Goal: Submit feedback/report problem: Provide input to the site owners about the experience or issues

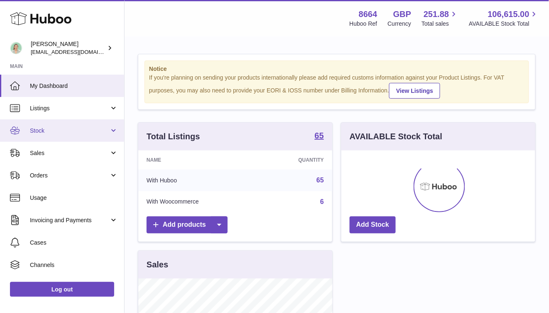
scroll to position [129, 194]
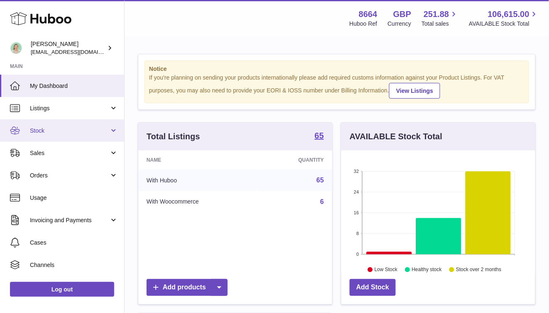
click at [89, 128] on span "Stock" at bounding box center [69, 131] width 79 height 8
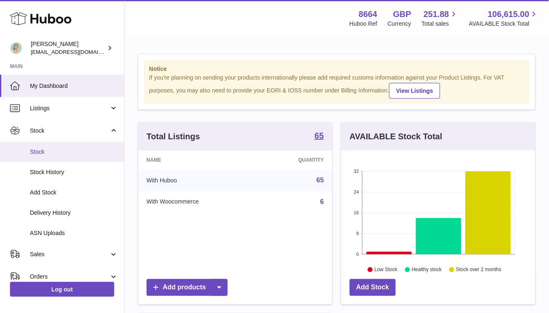
click at [76, 150] on span "Stock" at bounding box center [74, 152] width 88 height 8
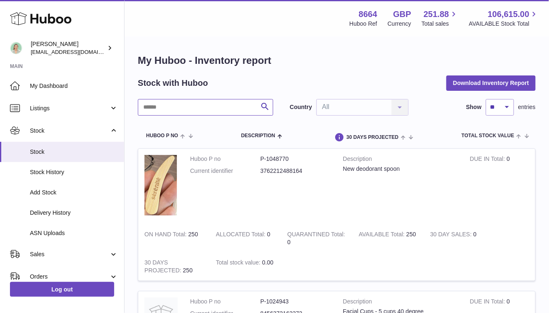
click at [166, 105] on input "text" at bounding box center [205, 107] width 135 height 17
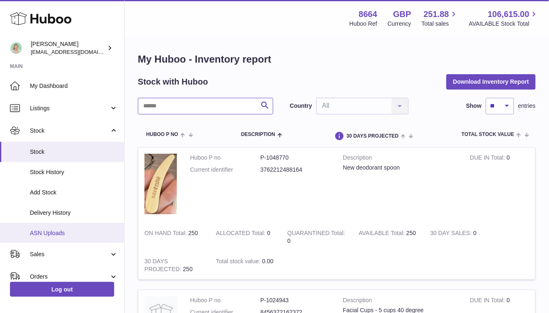
scroll to position [1, 0]
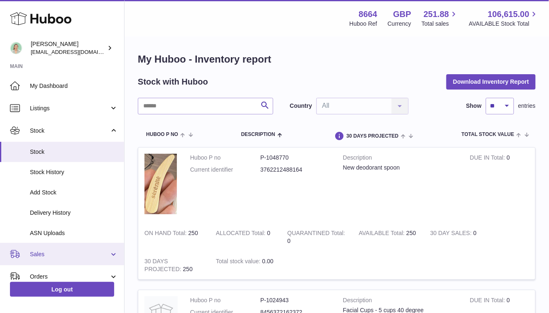
click at [90, 249] on link "Sales" at bounding box center [62, 254] width 124 height 22
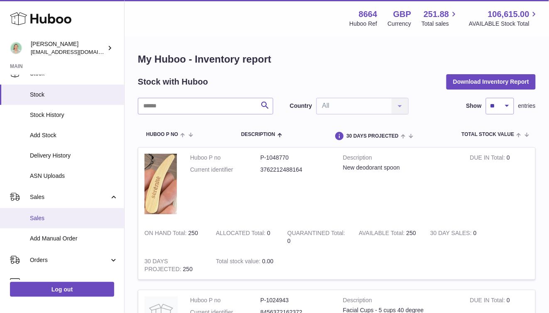
click at [78, 223] on link "Sales" at bounding box center [62, 218] width 124 height 20
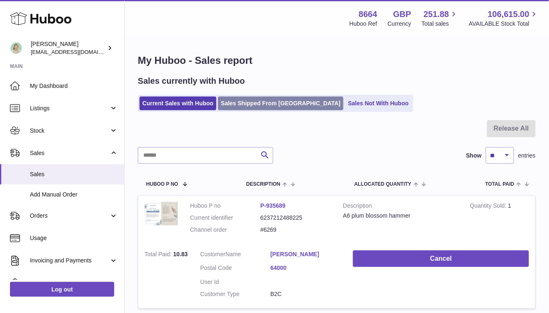
click at [259, 104] on link "Sales Shipped From [GEOGRAPHIC_DATA]" at bounding box center [280, 104] width 125 height 14
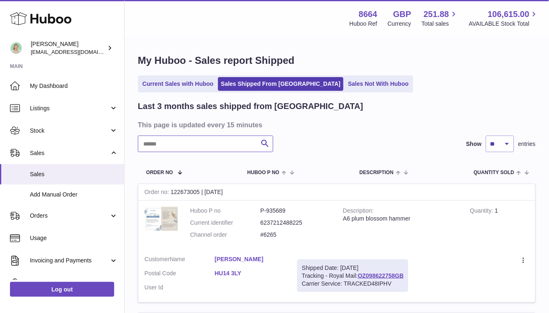
click at [212, 142] on input "text" at bounding box center [205, 144] width 135 height 17
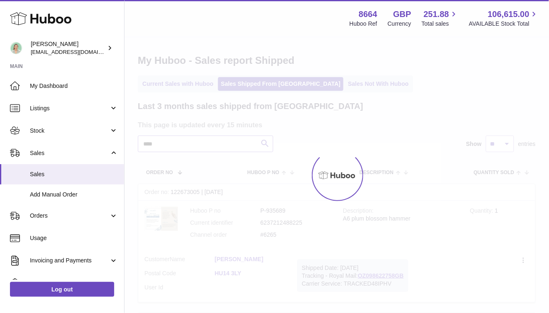
type input "****"
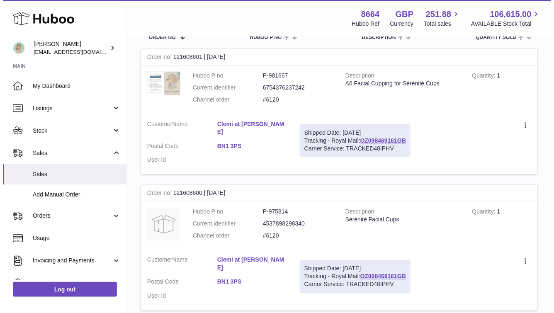
scroll to position [135, 0]
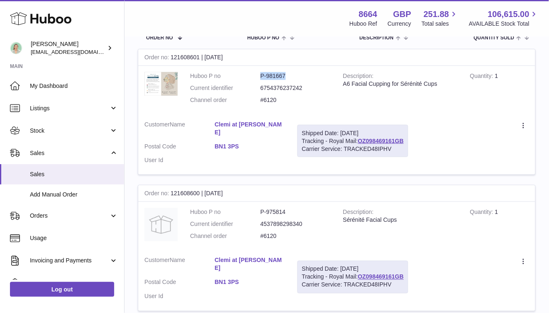
drag, startPoint x: 291, startPoint y: 72, endPoint x: 300, endPoint y: 80, distance: 11.7
click at [246, 78] on dl "Huboo P no P-981667 Current identifier 6754376237242 Channel order #6120" at bounding box center [260, 90] width 140 height 36
copy dl "P-981667"
click at [526, 122] on icon at bounding box center [524, 126] width 10 height 8
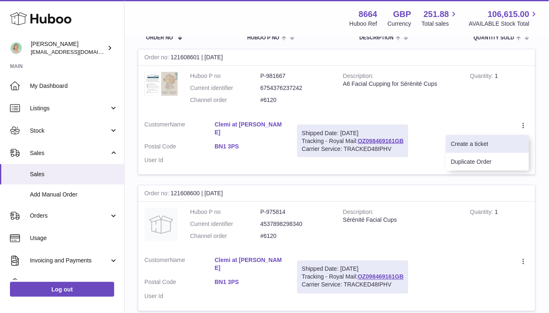
click at [512, 138] on li "Create a ticket" at bounding box center [487, 144] width 83 height 18
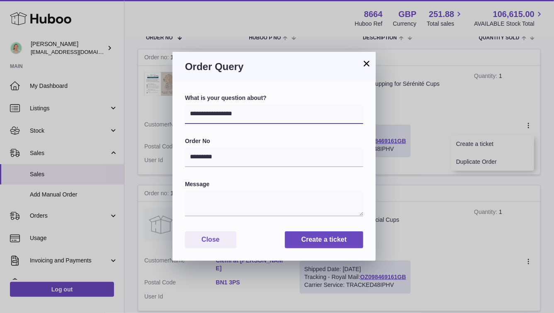
click at [266, 109] on select "**********" at bounding box center [274, 114] width 178 height 20
select select "*****"
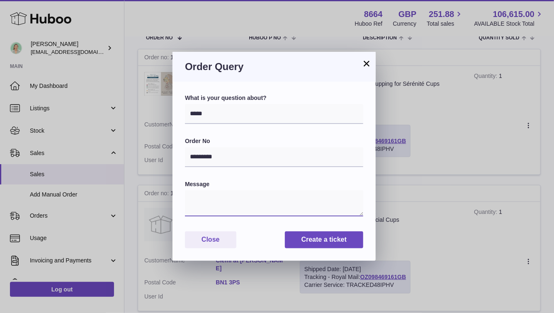
click at [218, 200] on textarea at bounding box center [274, 203] width 178 height 26
paste textarea "****"
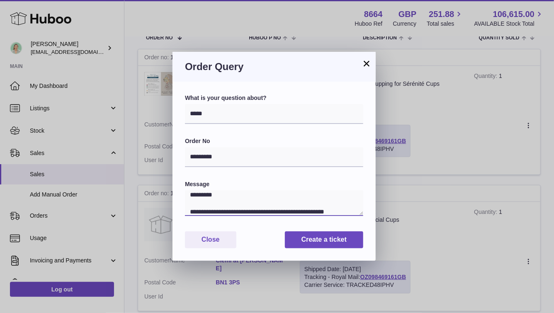
paste textarea "* ********"
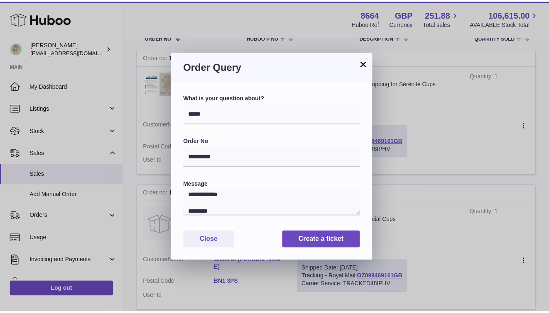
scroll to position [62, 0]
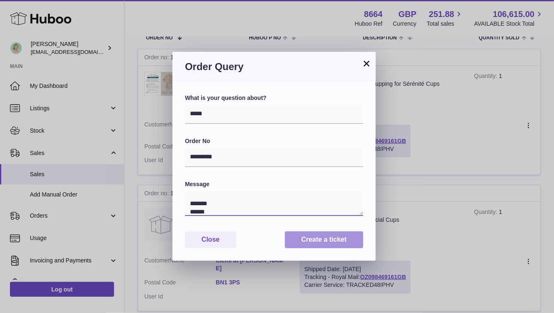
type textarea "**********"
click at [305, 238] on button "Create a ticket" at bounding box center [324, 240] width 78 height 17
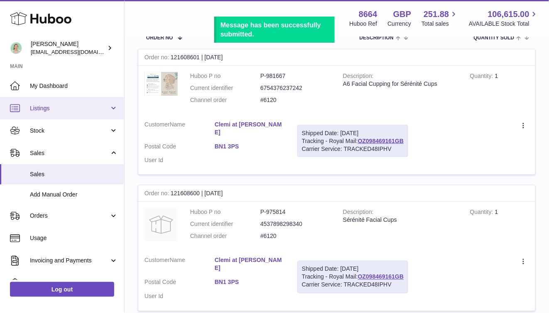
click at [102, 114] on link "Listings" at bounding box center [62, 108] width 124 height 22
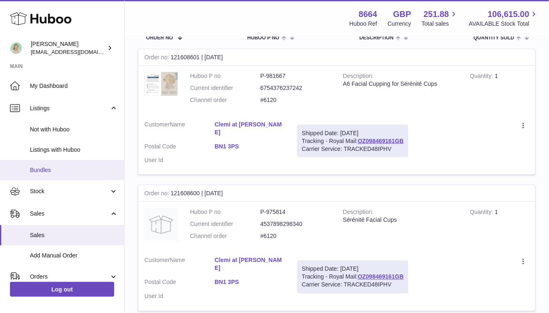
click at [73, 166] on span "Bundles" at bounding box center [74, 170] width 88 height 8
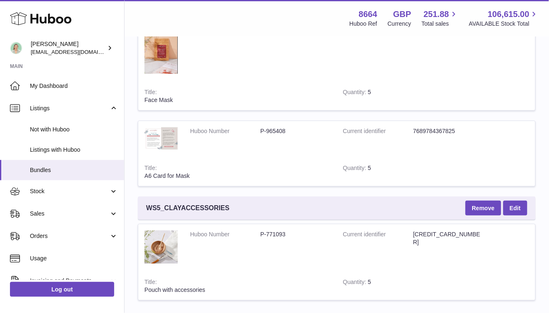
scroll to position [1665, 0]
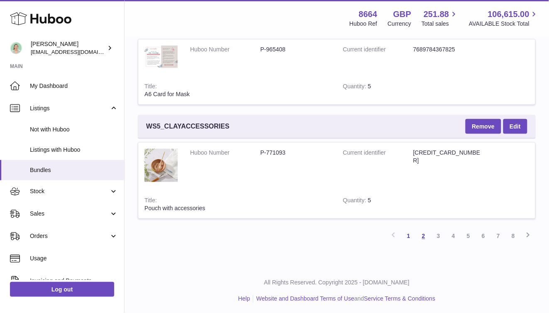
click at [426, 233] on link "2" at bounding box center [423, 236] width 15 height 15
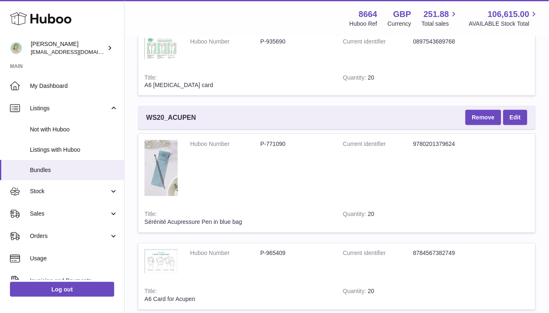
scroll to position [1765, 0]
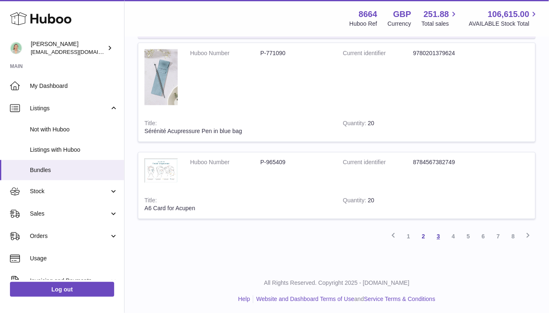
click at [439, 236] on link "3" at bounding box center [438, 236] width 15 height 15
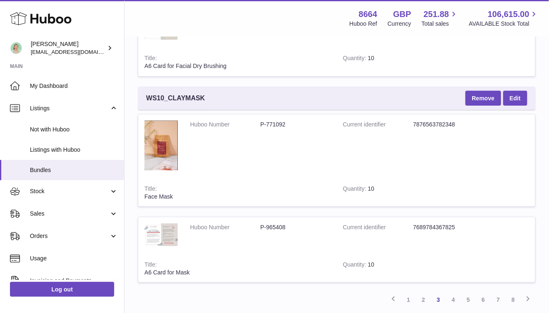
scroll to position [1631, 0]
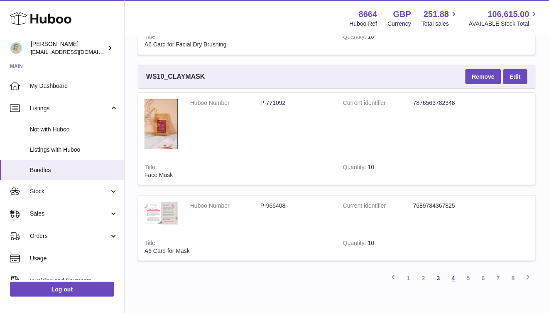
click at [451, 278] on link "4" at bounding box center [453, 278] width 15 height 15
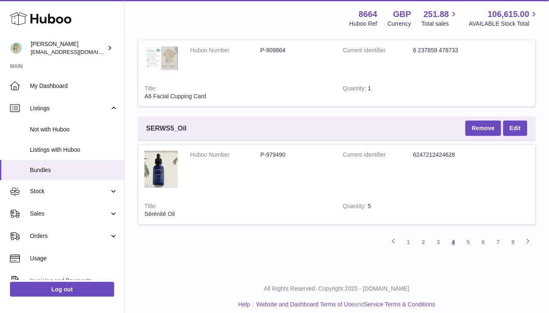
scroll to position [2341, 0]
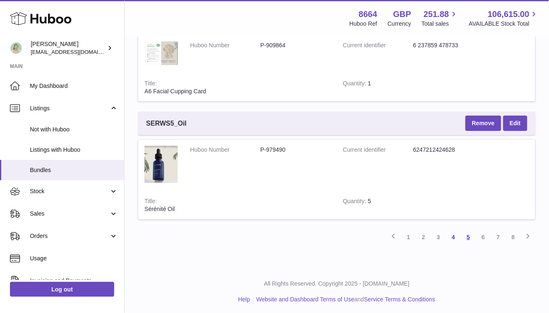
click at [471, 238] on link "5" at bounding box center [468, 237] width 15 height 15
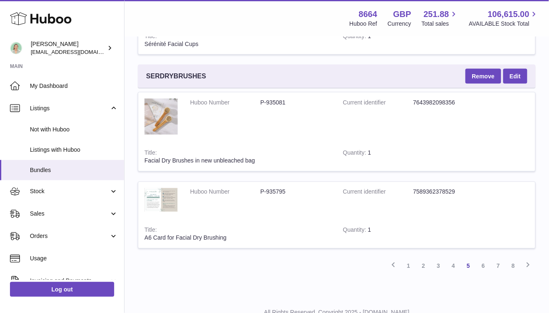
scroll to position [1766, 0]
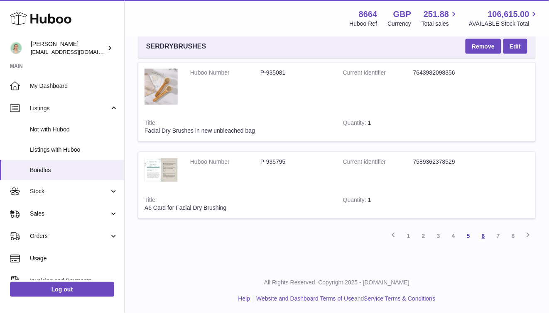
click at [482, 238] on link "6" at bounding box center [482, 236] width 15 height 15
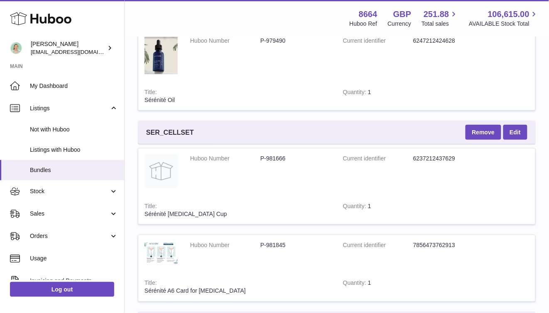
scroll to position [1624, 0]
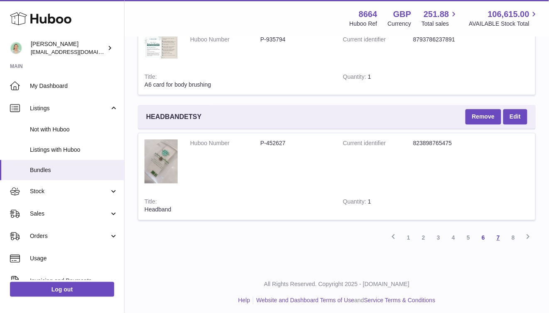
click at [497, 237] on link "7" at bounding box center [497, 237] width 15 height 15
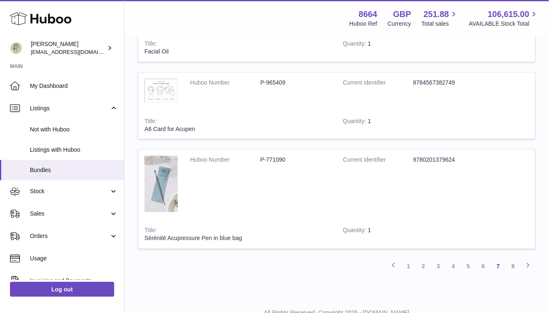
scroll to position [2478, 0]
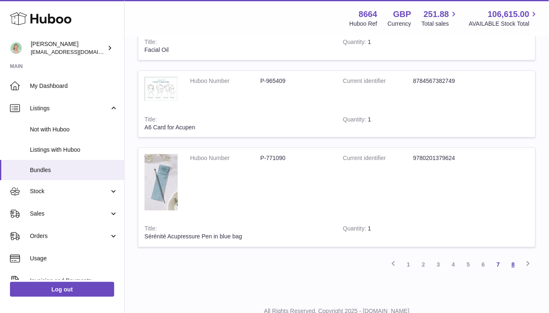
click at [508, 259] on link "8" at bounding box center [512, 265] width 15 height 15
